Goal: Transaction & Acquisition: Purchase product/service

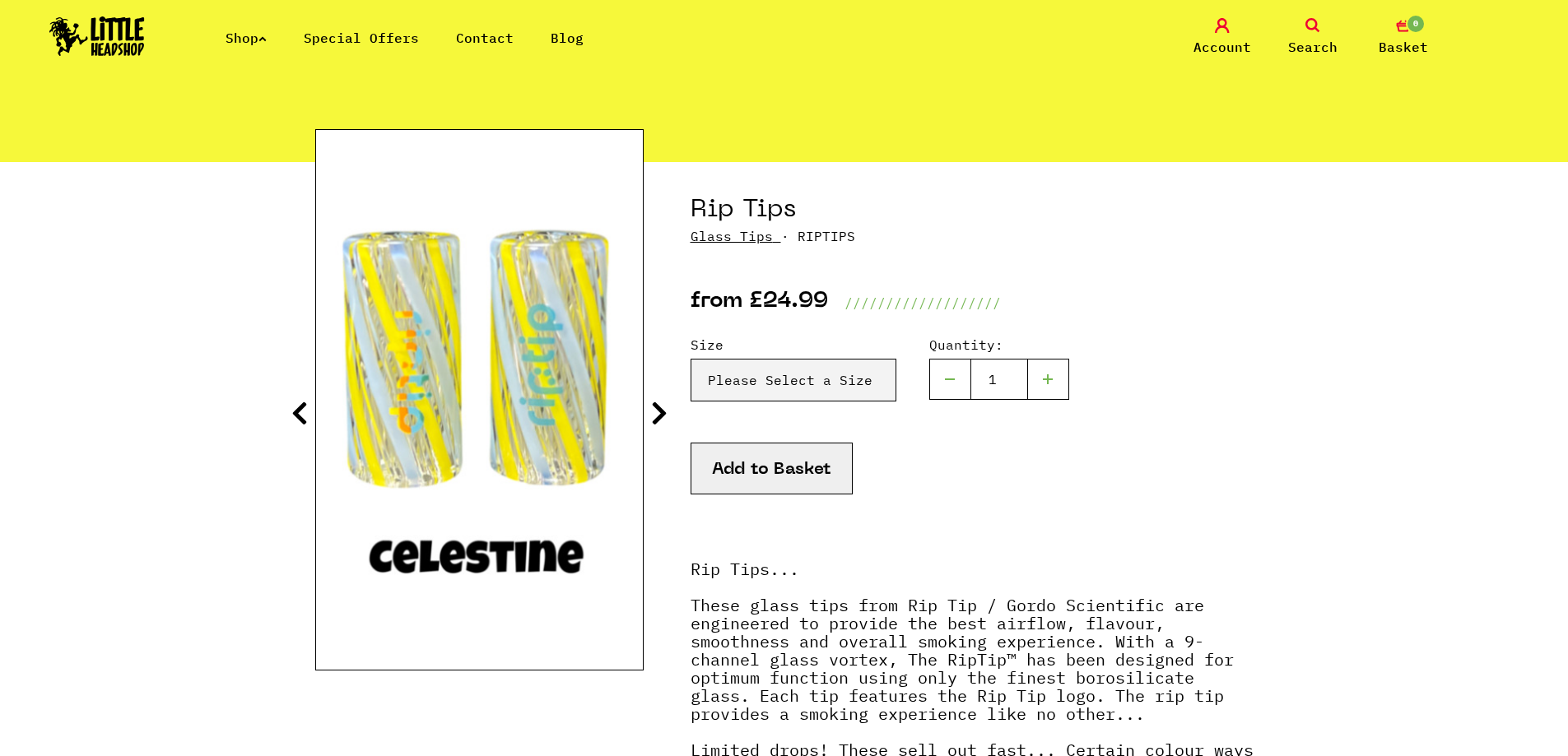
scroll to position [329, 0]
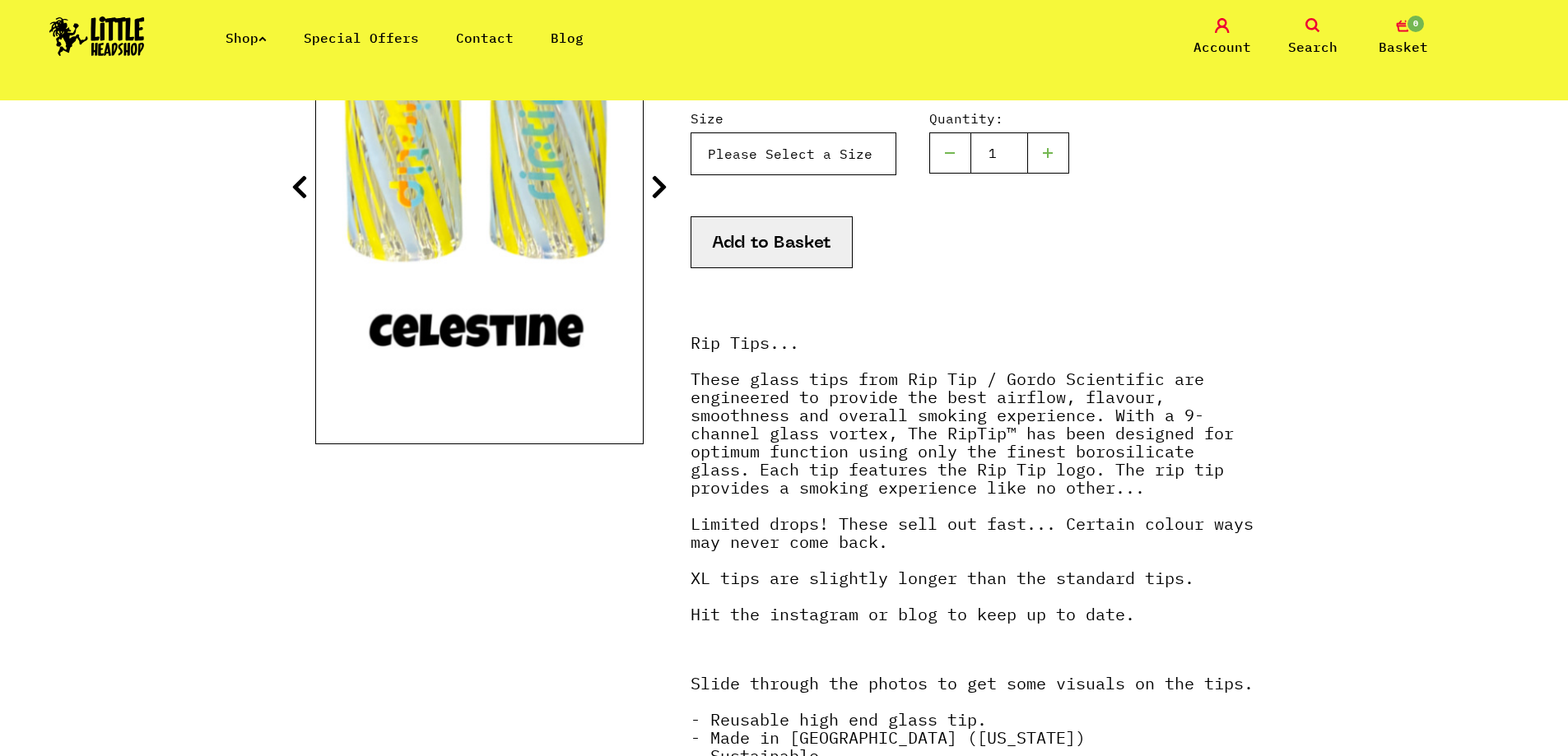
click at [816, 157] on select "Please Select a Size Rip Tips - Size 7 - Clear - £24.99 (Out of Stock) Rip Tips…" at bounding box center [792, 153] width 205 height 43
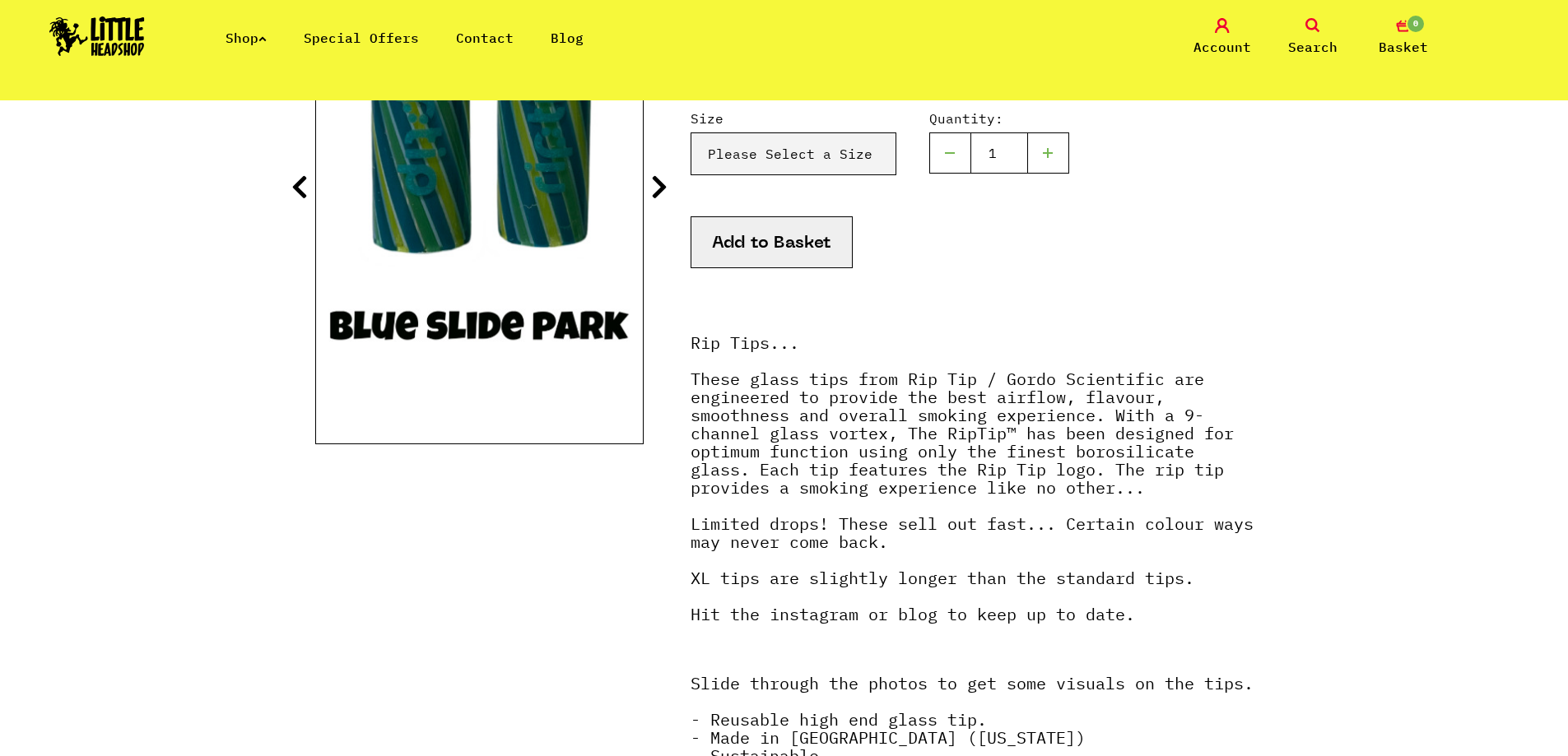
click at [664, 174] on icon at bounding box center [659, 187] width 17 height 26
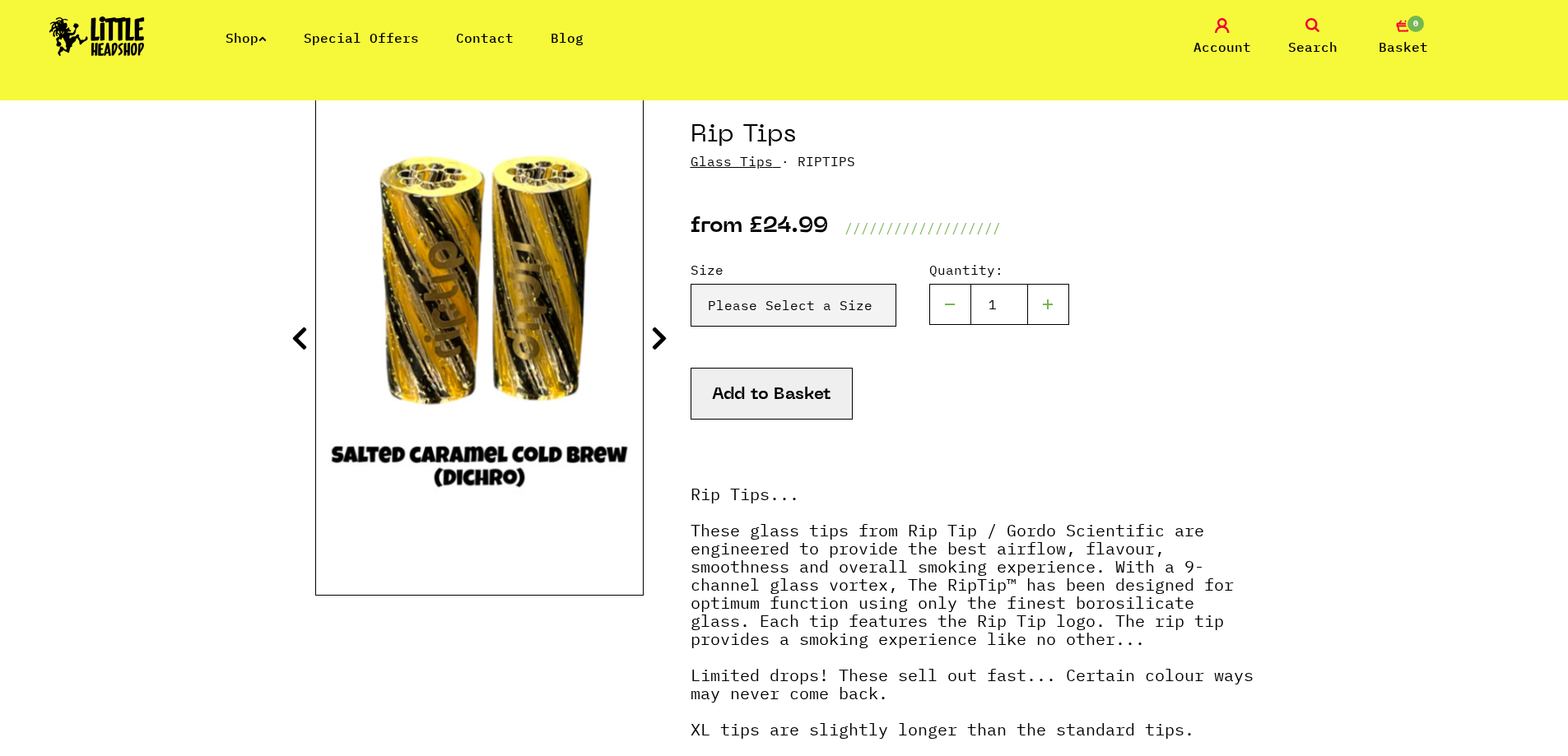
scroll to position [165, 0]
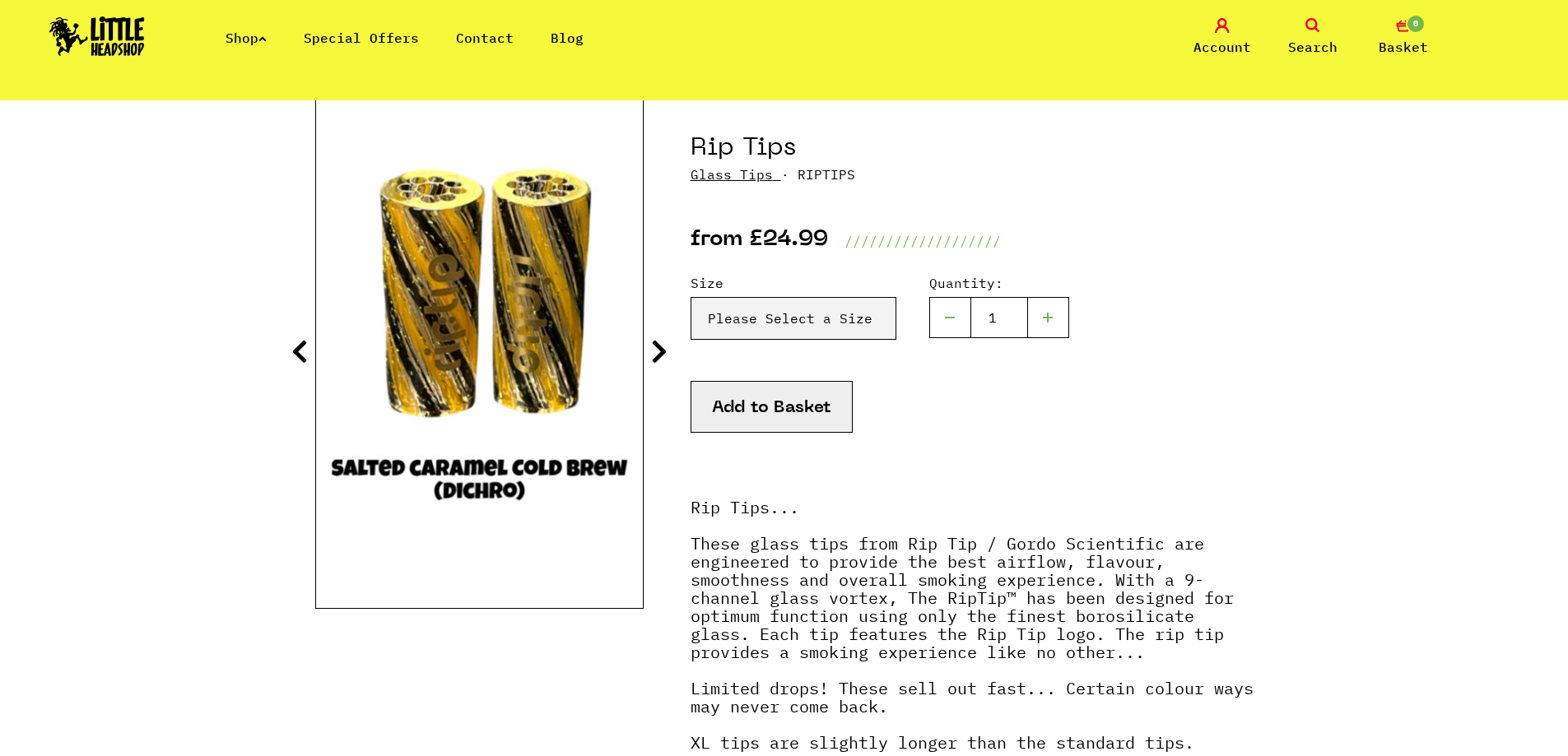
click at [660, 359] on icon at bounding box center [659, 352] width 17 height 26
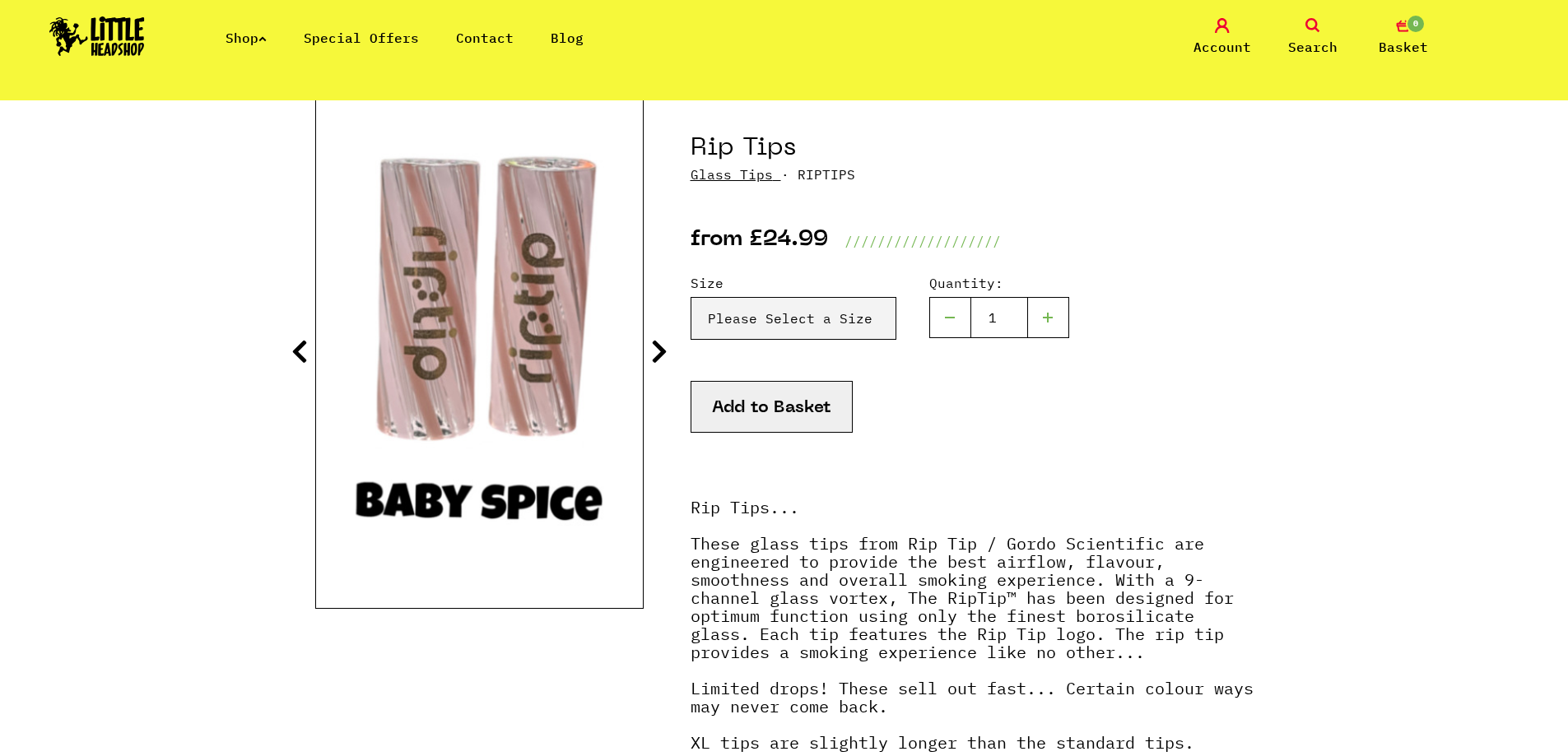
click at [660, 359] on icon at bounding box center [659, 352] width 17 height 26
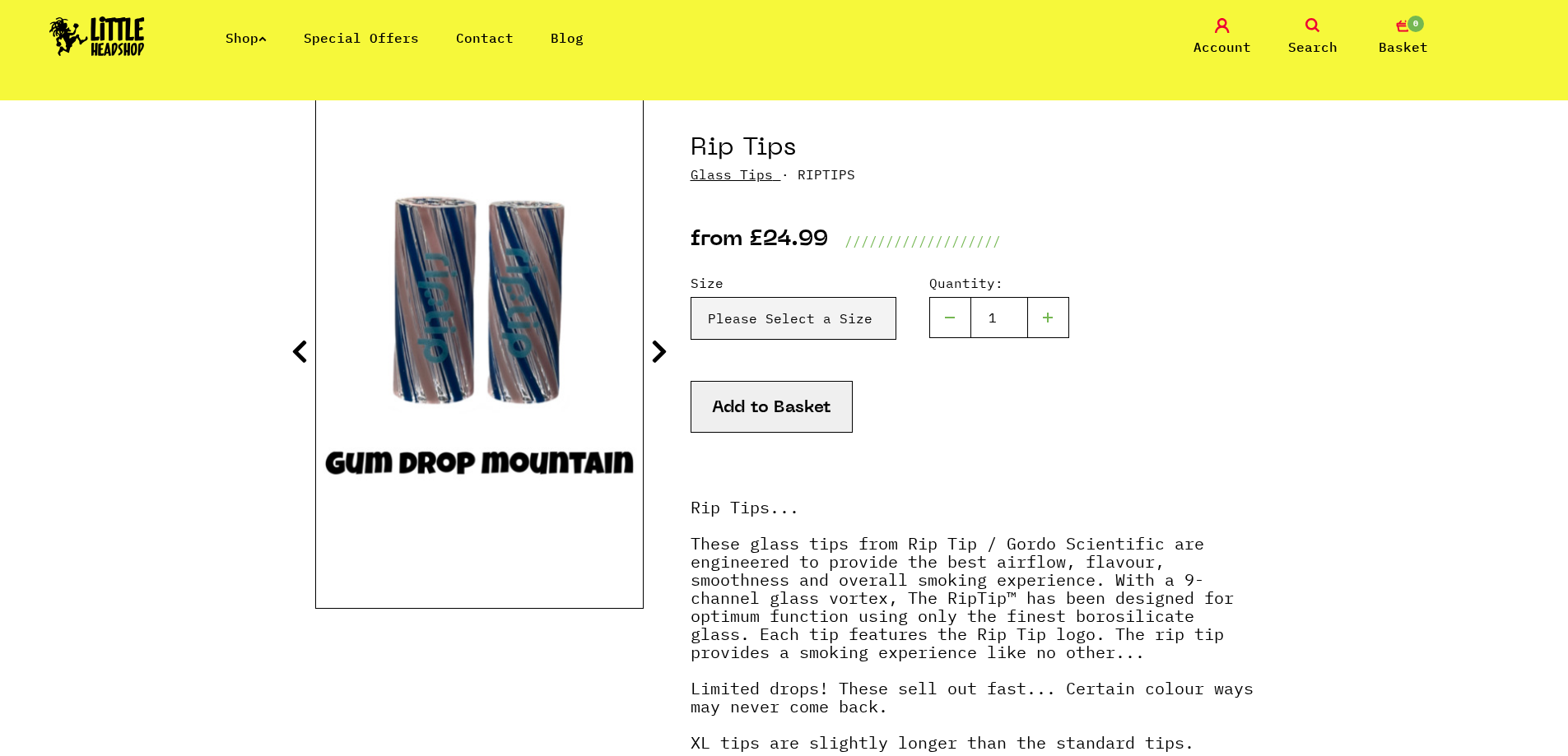
click at [660, 359] on icon at bounding box center [659, 352] width 17 height 26
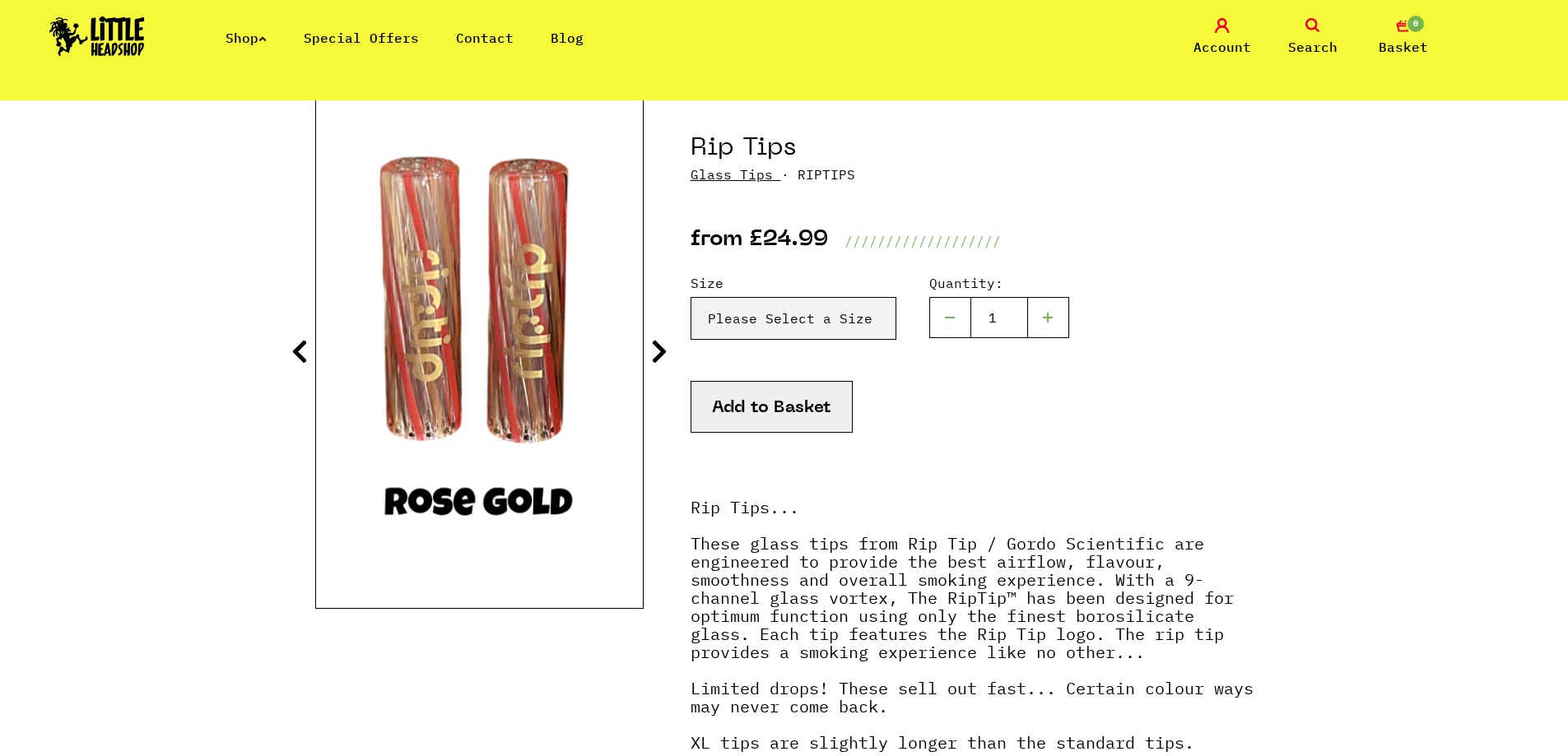
click at [660, 359] on icon at bounding box center [659, 352] width 17 height 26
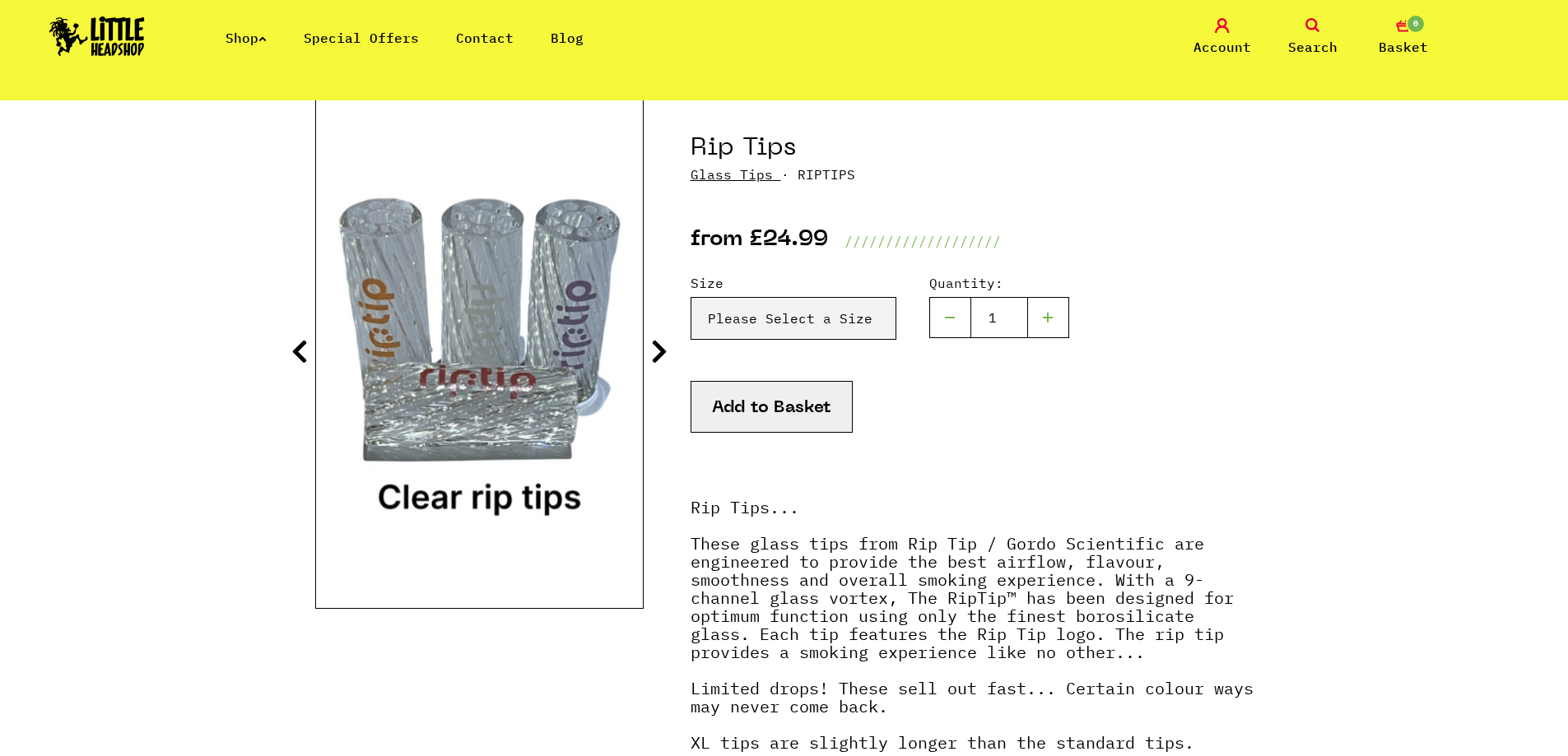
click at [660, 359] on icon at bounding box center [659, 352] width 17 height 26
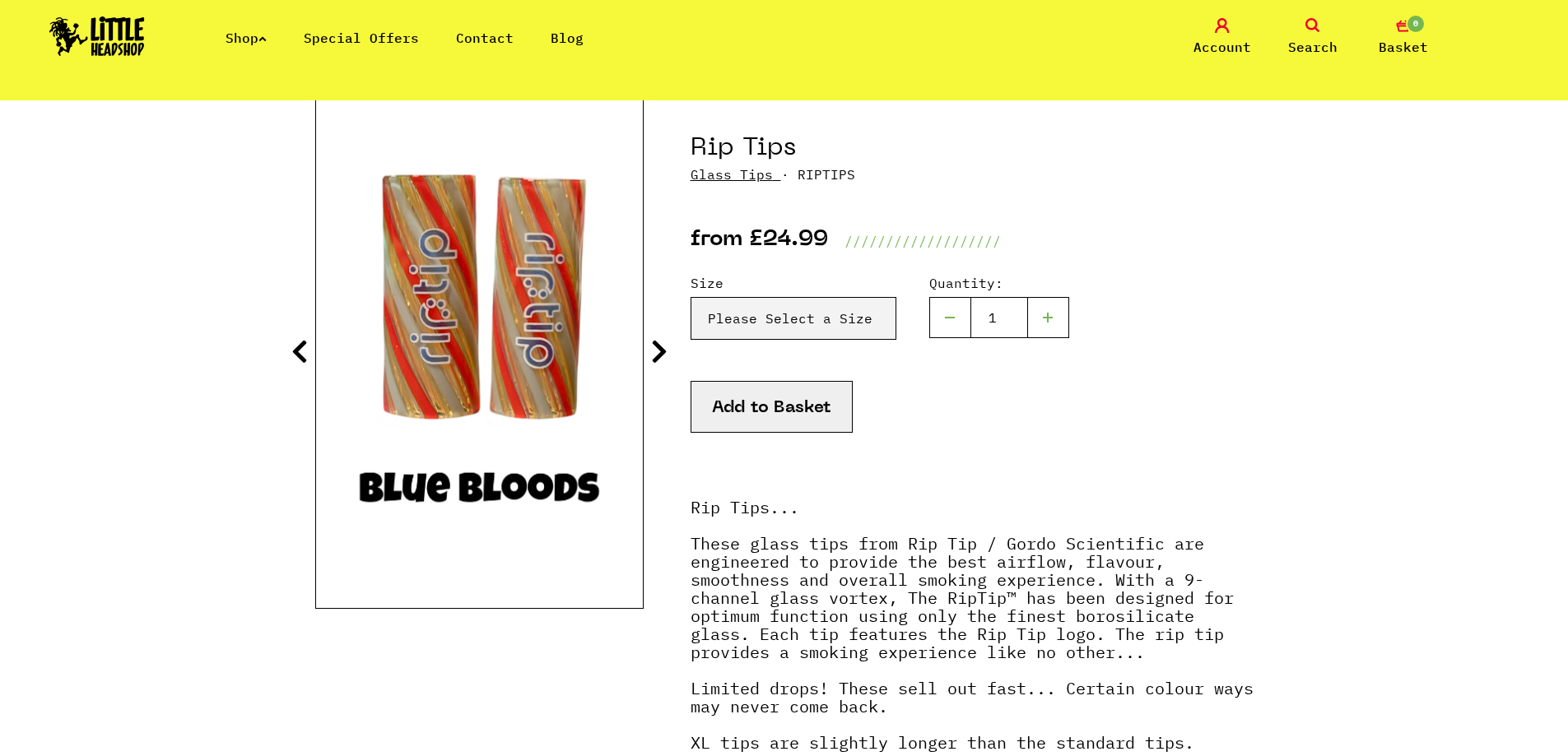
click at [660, 359] on icon at bounding box center [659, 352] width 17 height 26
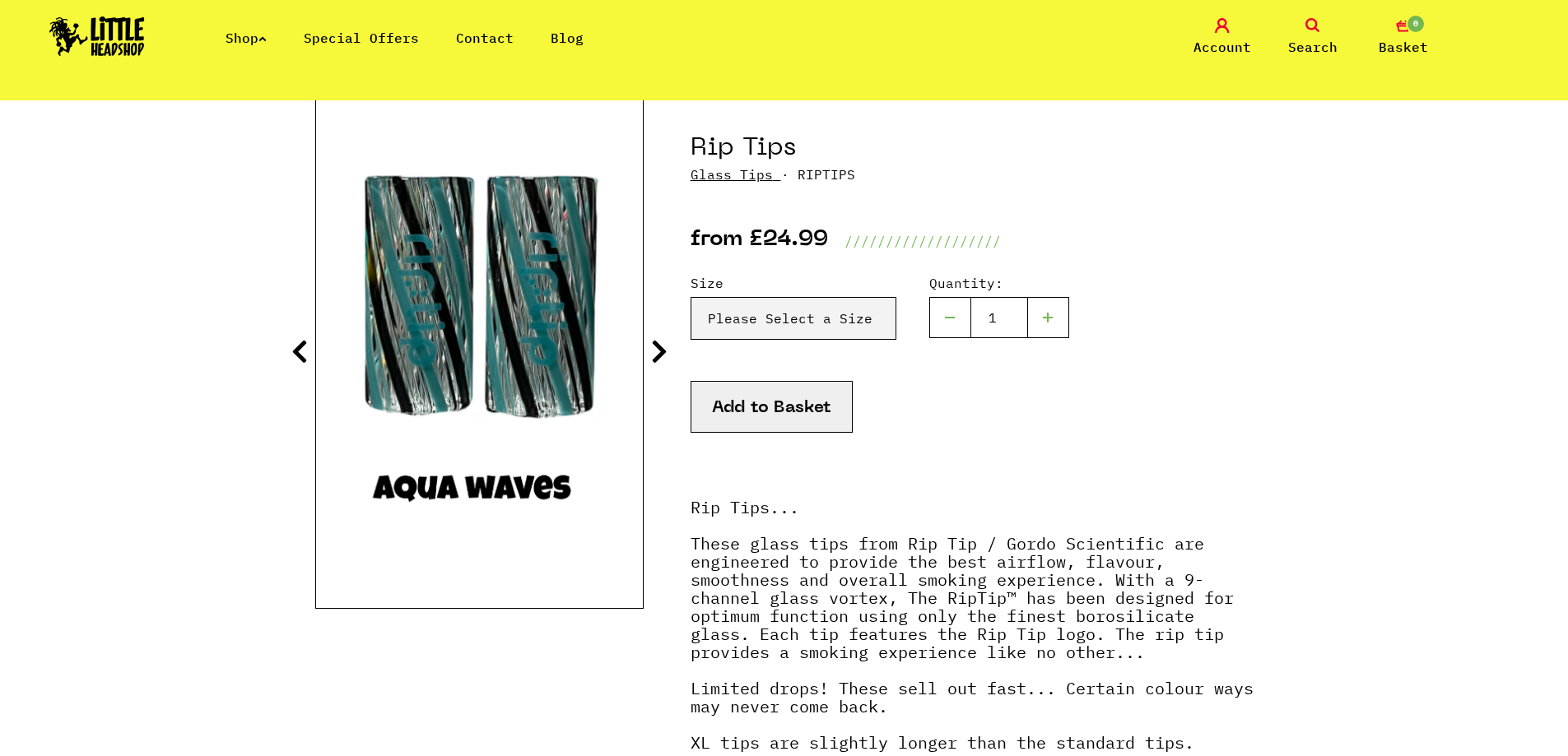
click at [660, 359] on icon at bounding box center [659, 352] width 17 height 26
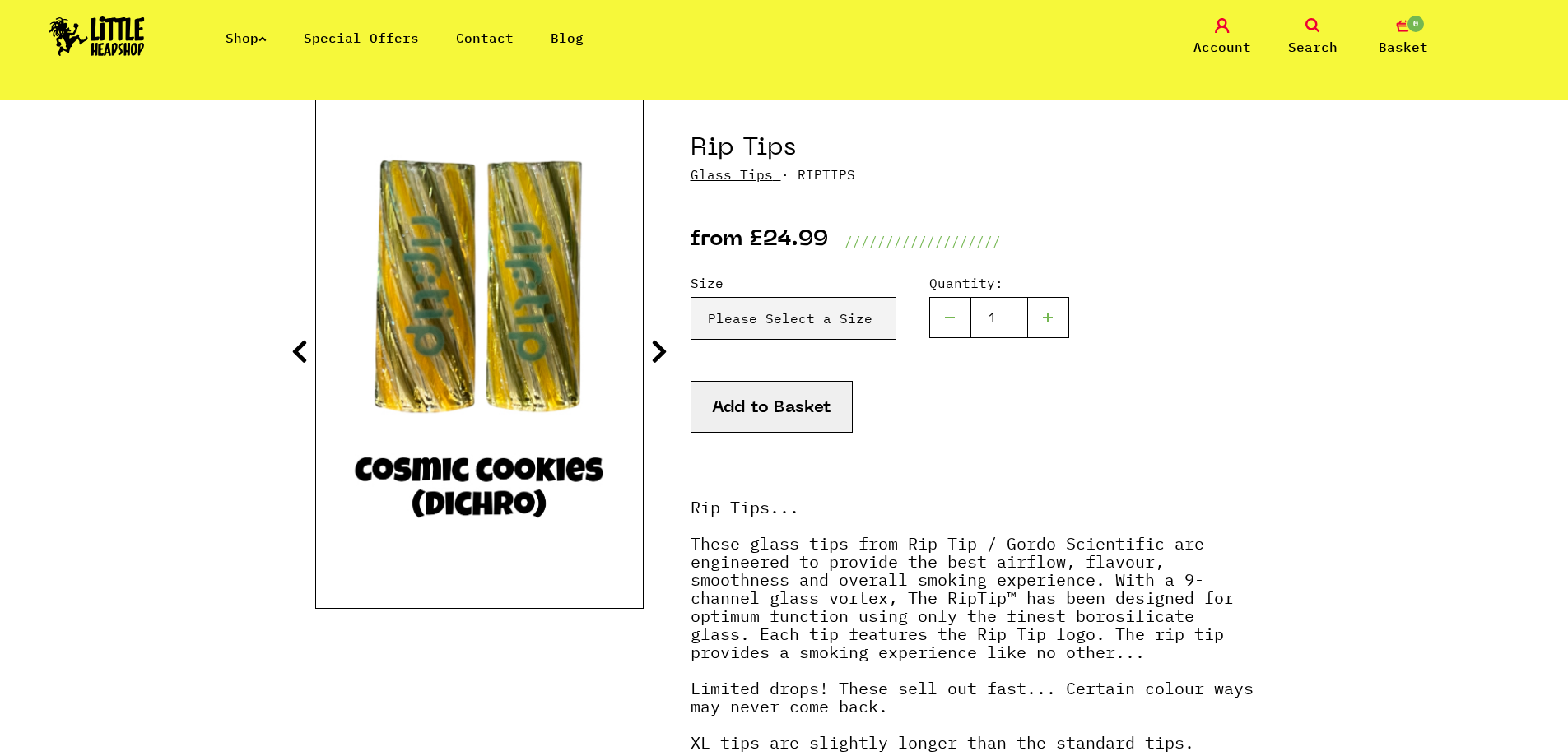
click at [660, 359] on icon at bounding box center [659, 352] width 17 height 26
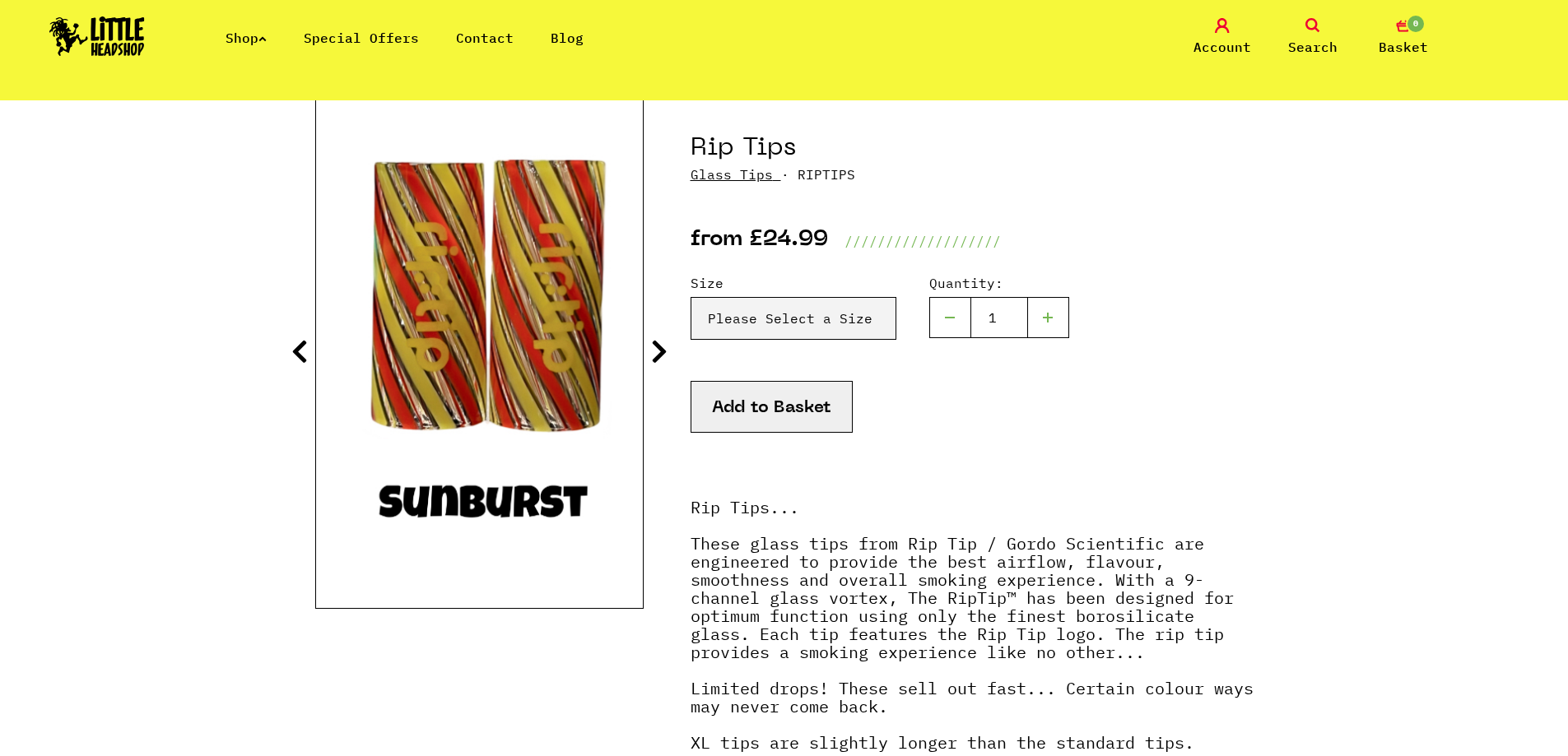
click at [660, 359] on icon at bounding box center [659, 352] width 17 height 26
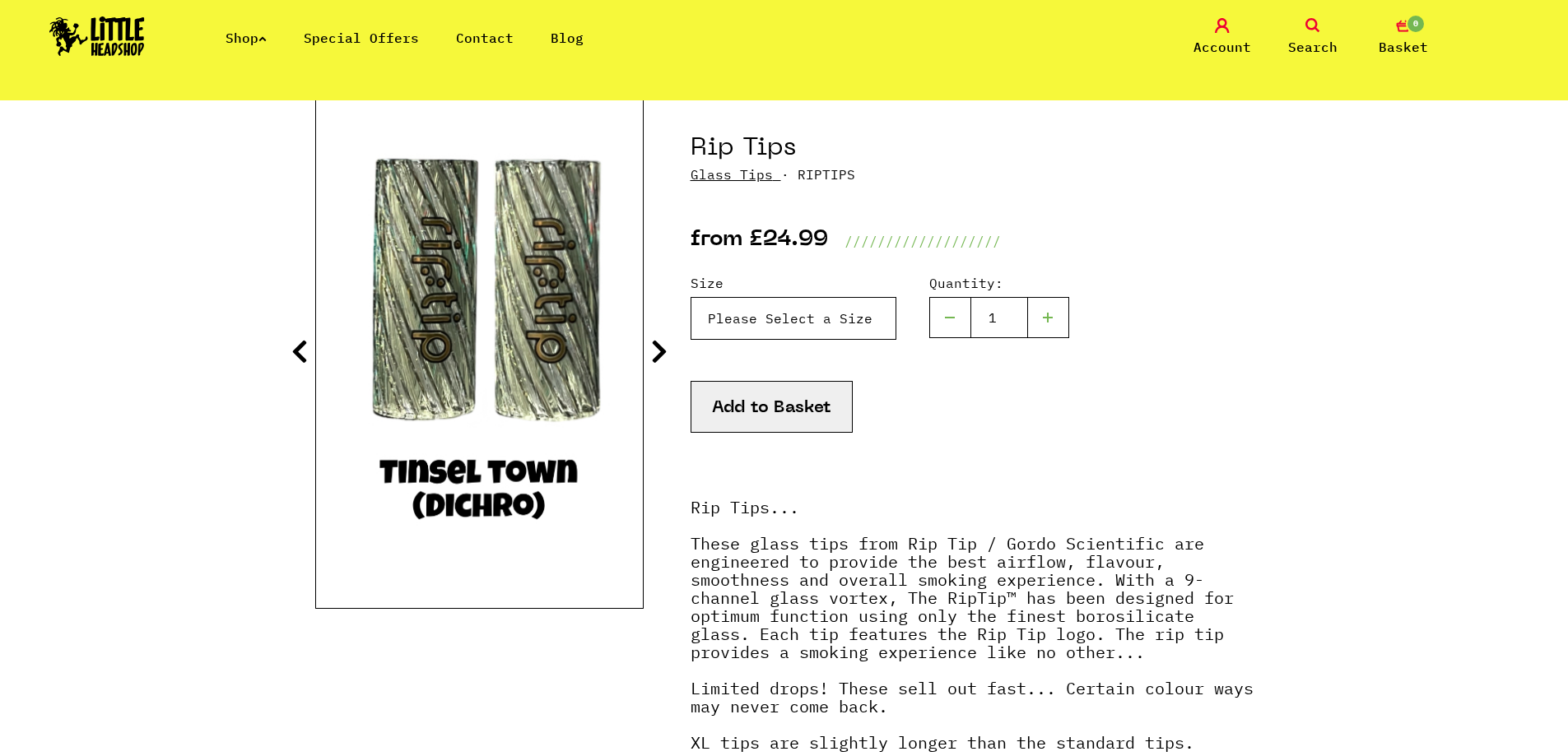
click at [733, 322] on select "Please Select a Size Rip Tips - Size 7 - Clear - £24.99 (Out of Stock) Rip Tips…" at bounding box center [792, 318] width 205 height 43
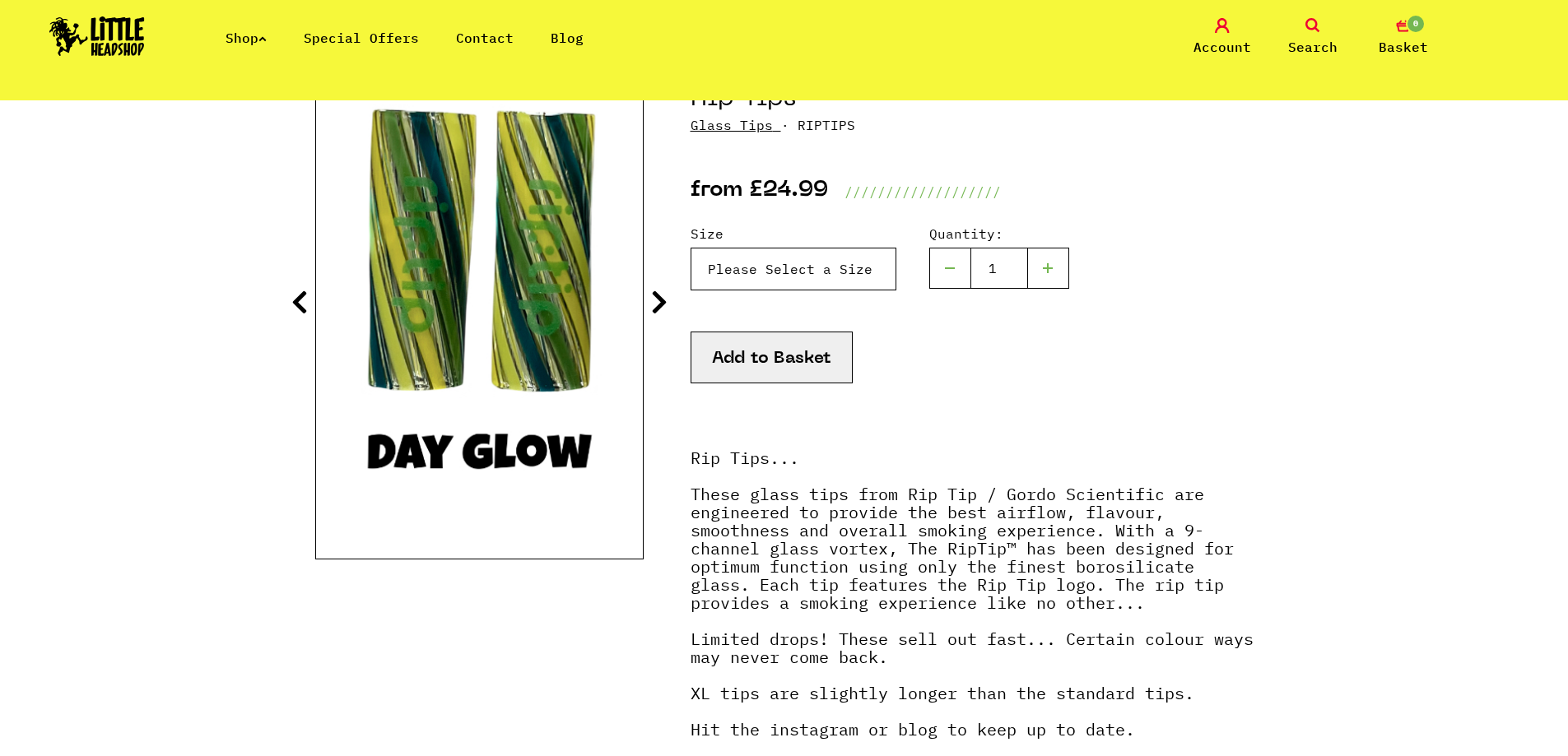
scroll to position [329, 0]
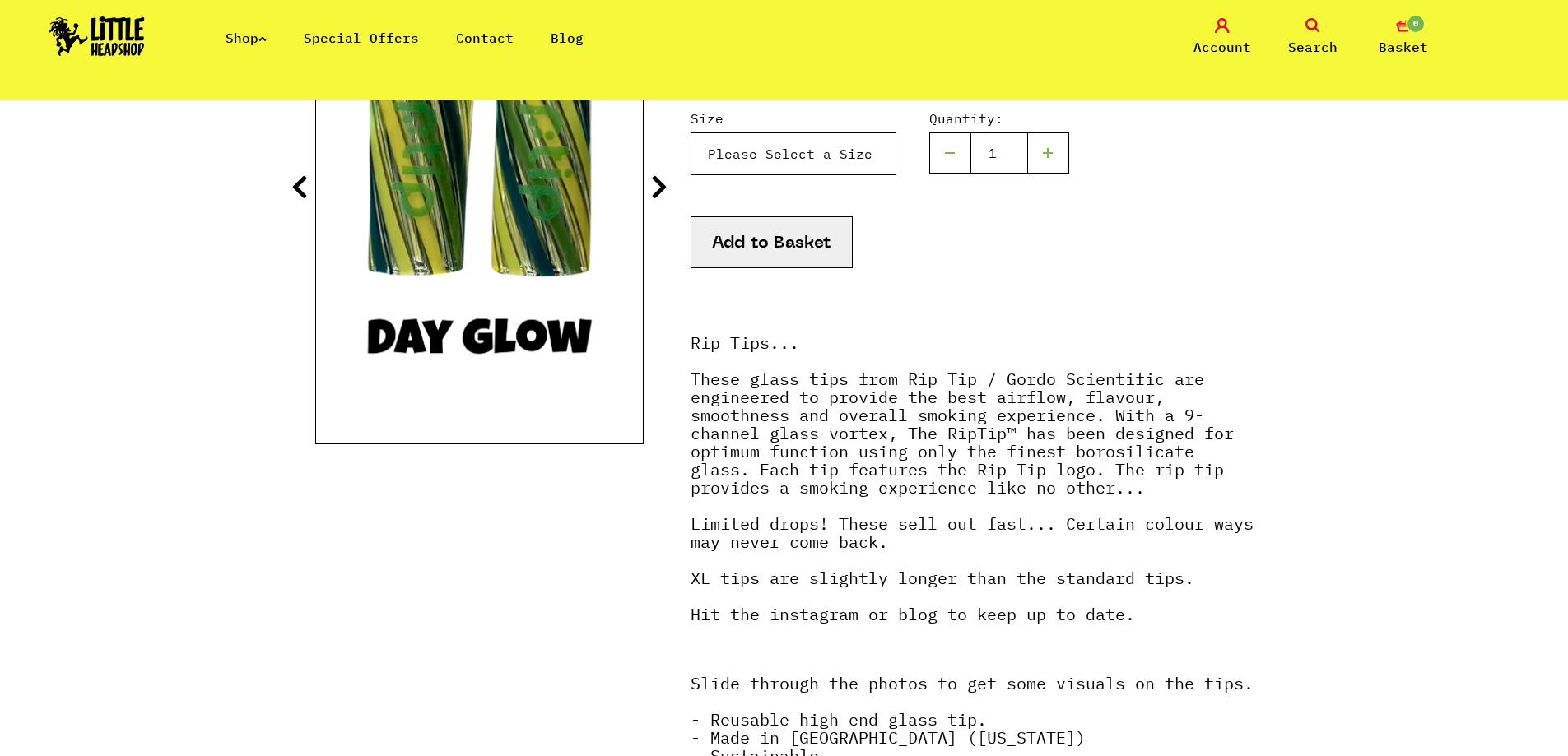
click at [809, 148] on select "Please Select a Size Rip Tips - Size 7 - Clear - £24.99 (Out of Stock) Rip Tips…" at bounding box center [792, 153] width 205 height 43
